Goal: Task Accomplishment & Management: Complete application form

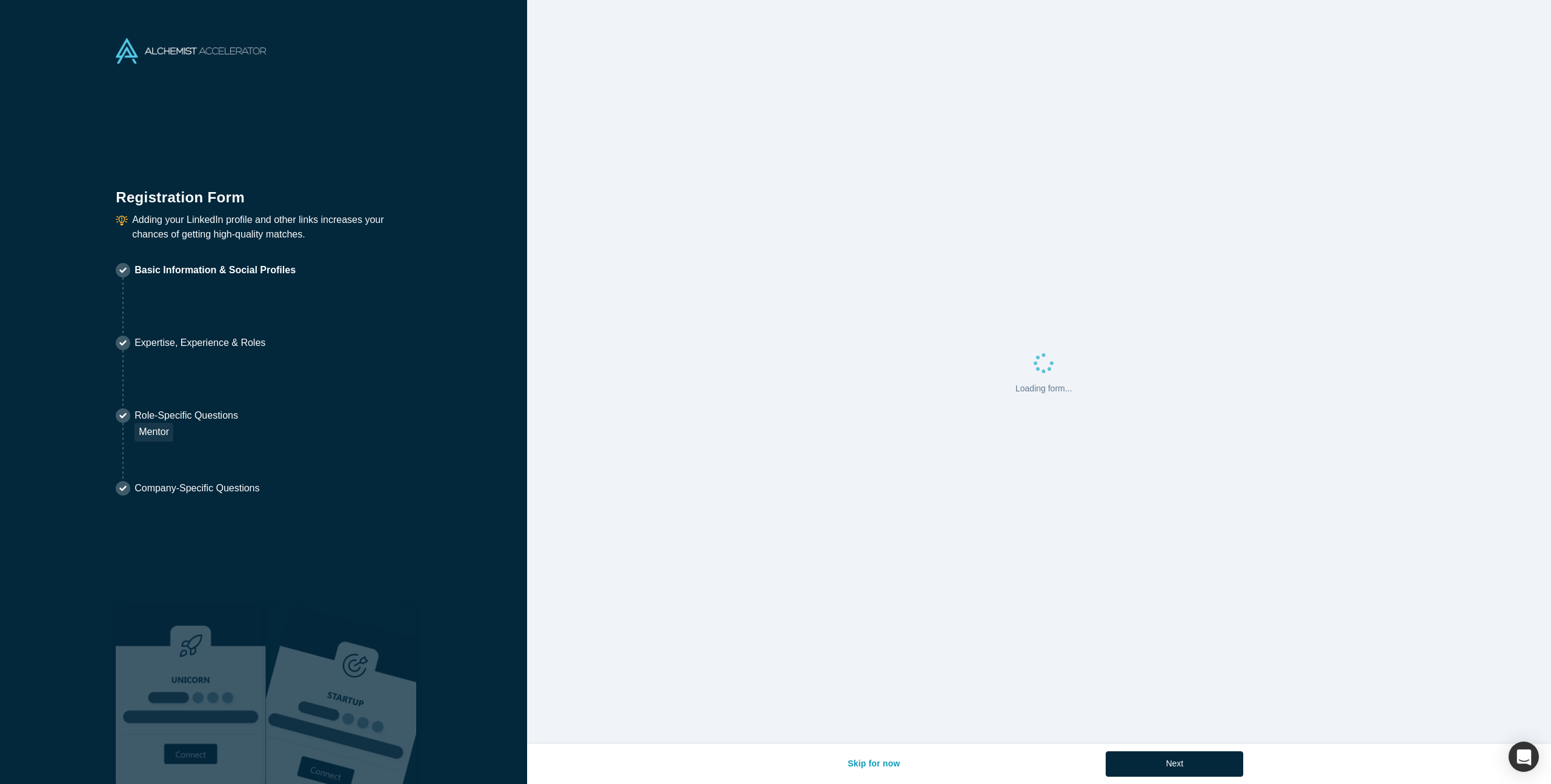
select select "US"
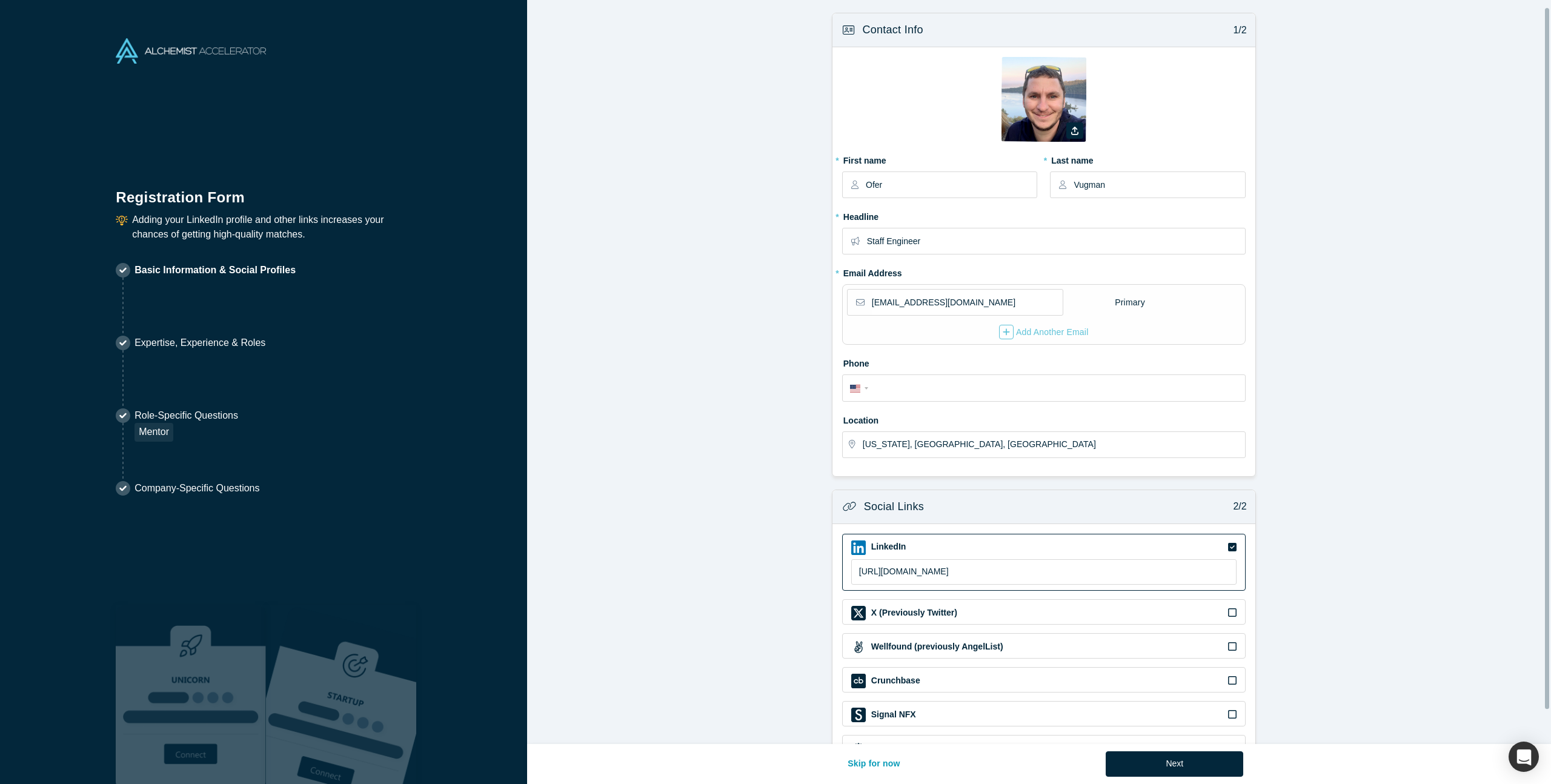
scroll to position [44, 0]
